Goal: Transaction & Acquisition: Purchase product/service

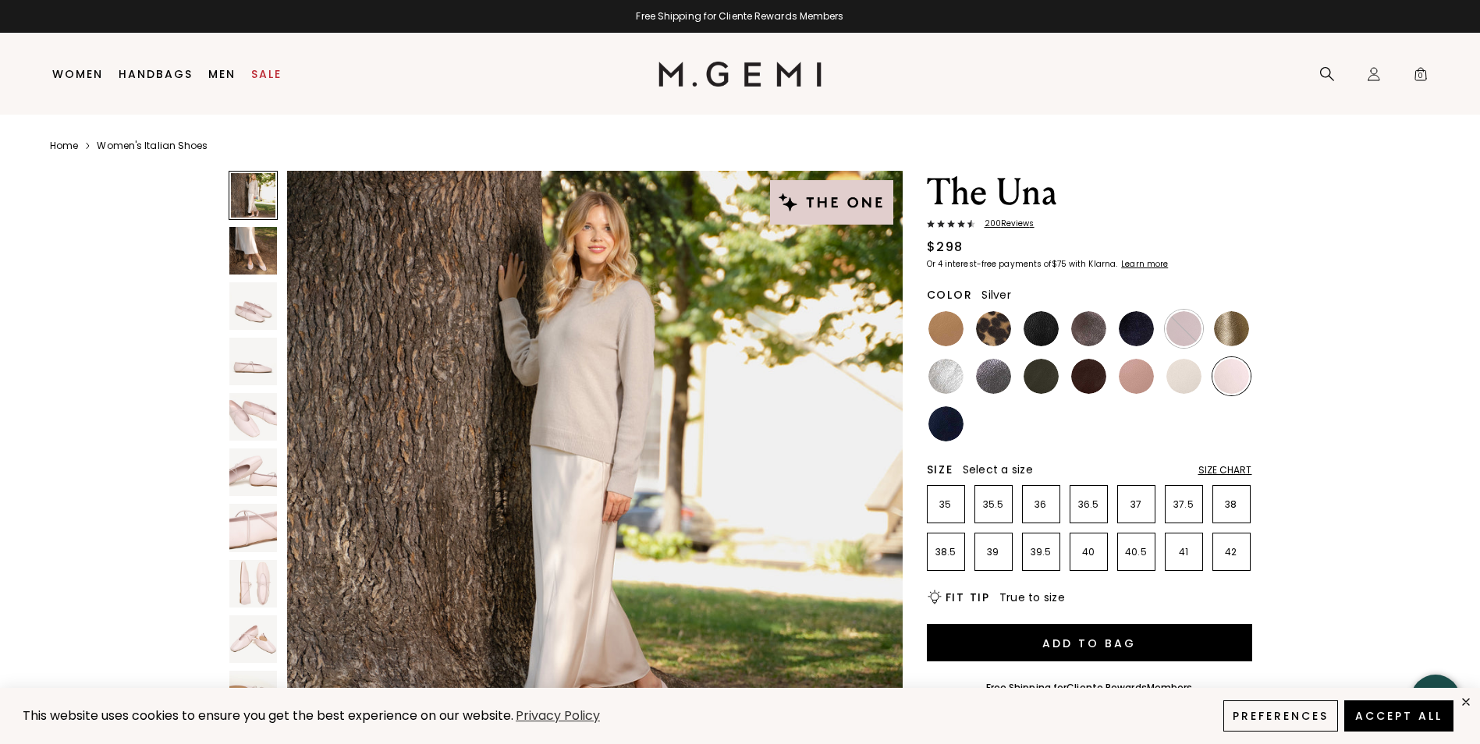
click at [945, 379] on img at bounding box center [945, 376] width 35 height 35
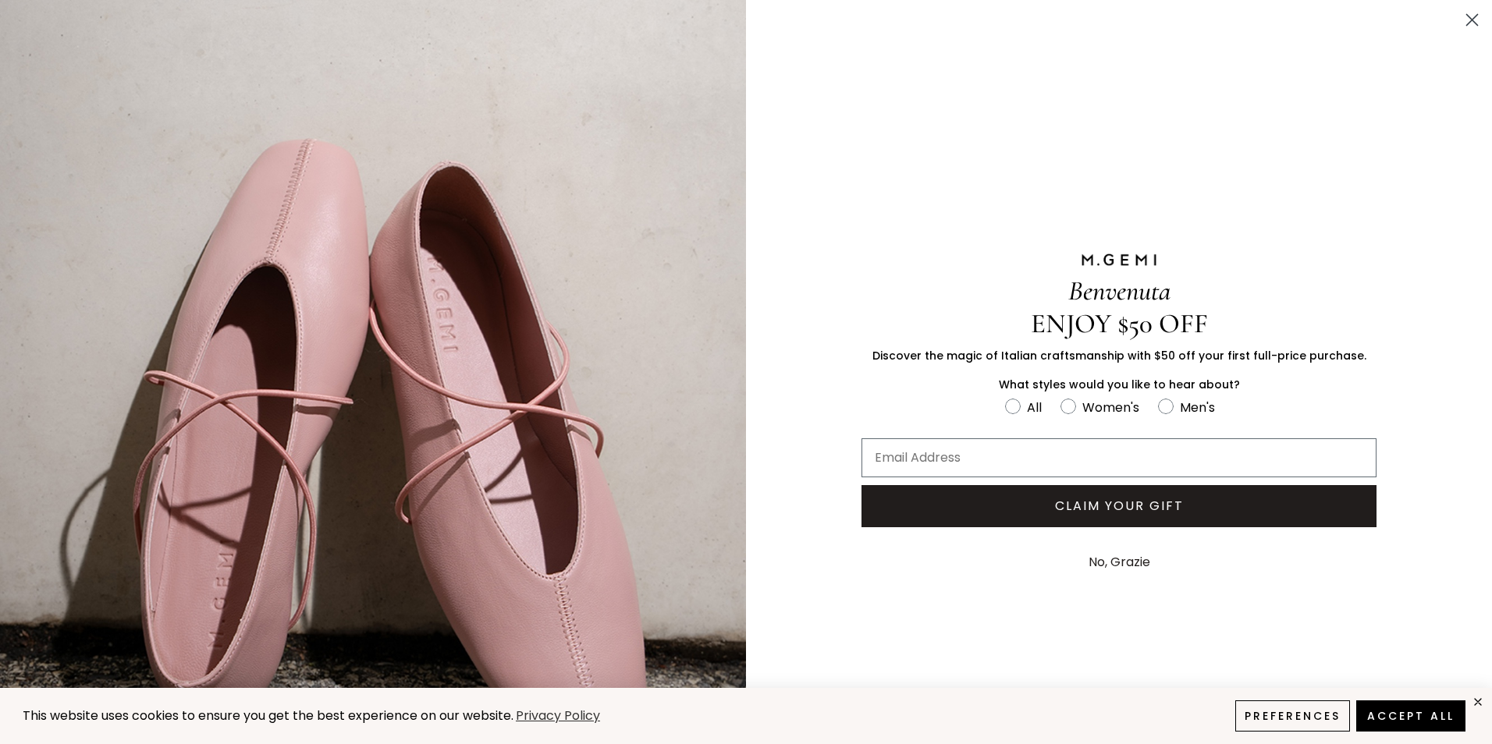
click at [1459, 19] on circle "Close dialog" at bounding box center [1472, 20] width 26 height 26
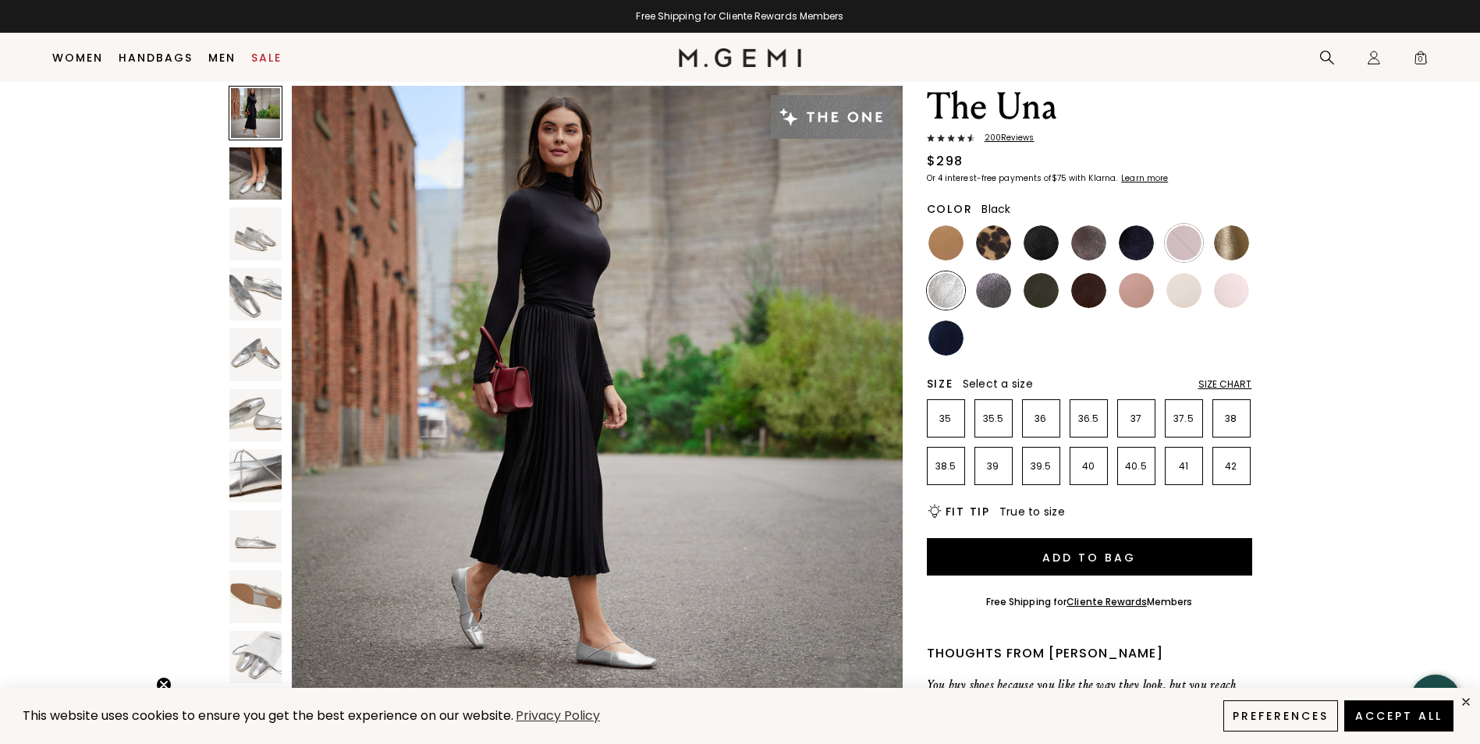
scroll to position [45, 0]
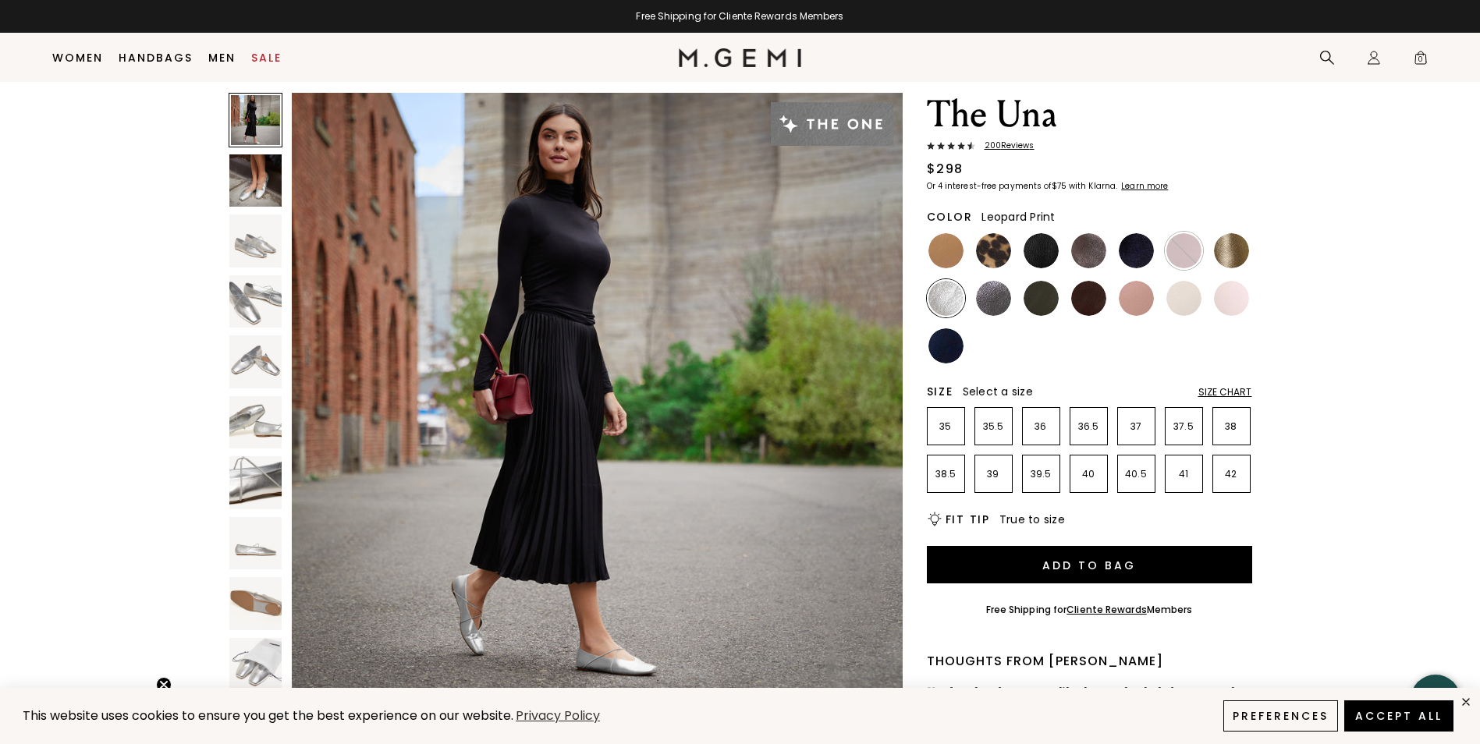
click at [995, 256] on img at bounding box center [993, 250] width 35 height 35
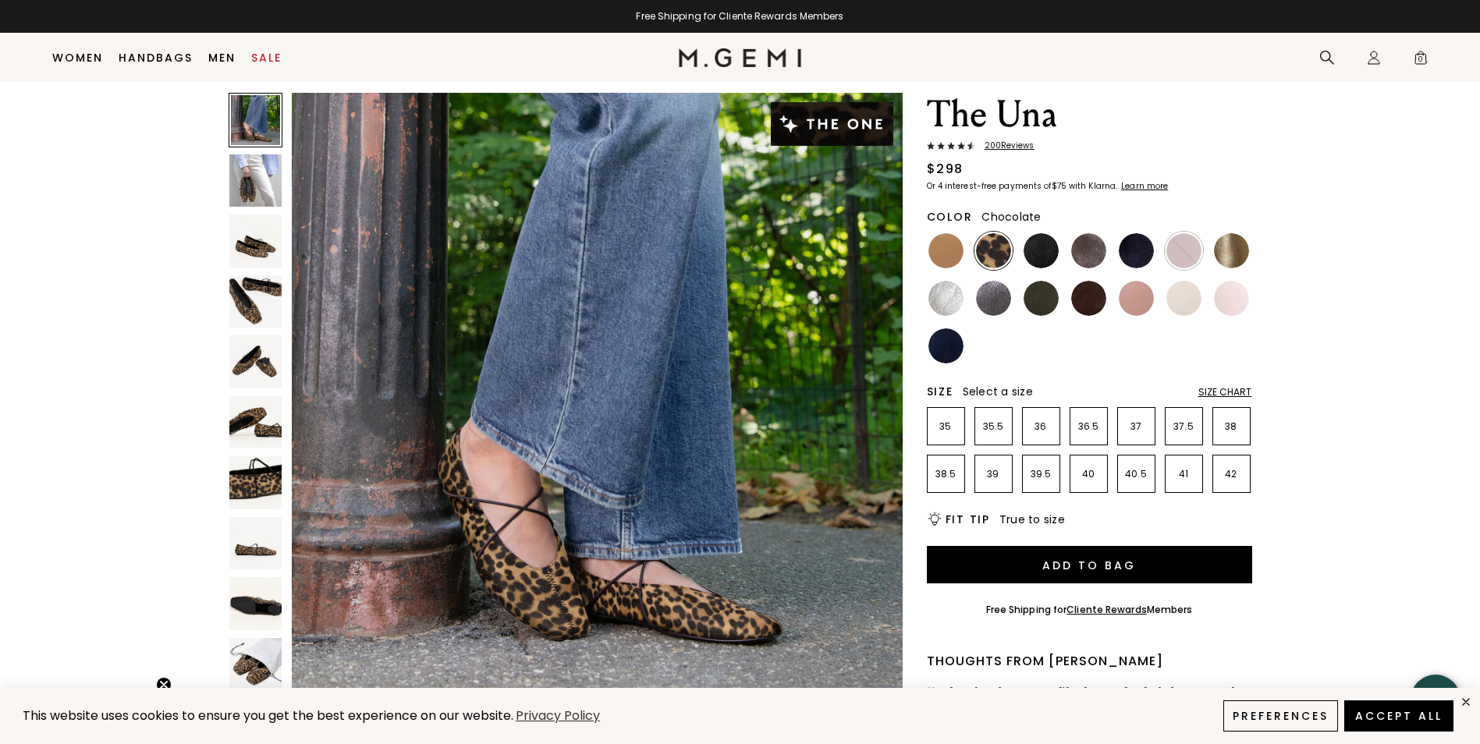
click at [1080, 300] on img at bounding box center [1088, 298] width 35 height 35
